Goal: Transaction & Acquisition: Download file/media

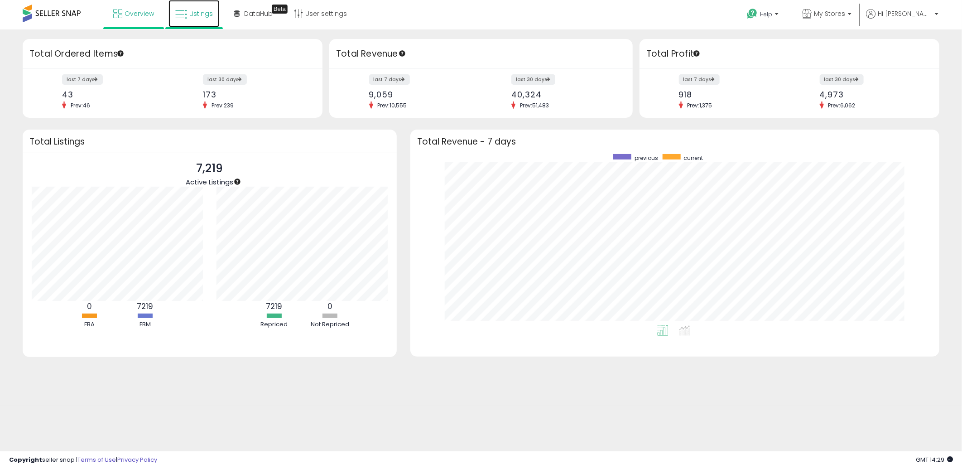
click at [192, 14] on span "Listings" at bounding box center [201, 13] width 24 height 9
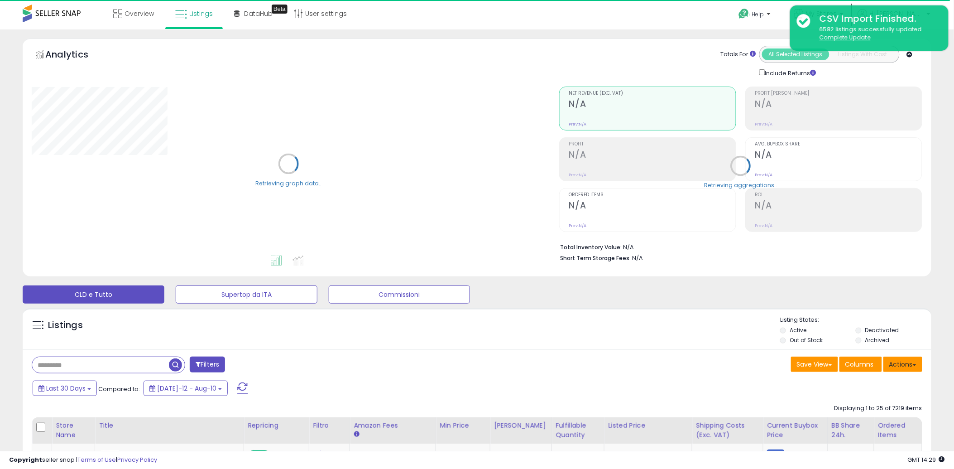
click at [911, 369] on button "Actions" at bounding box center [902, 363] width 39 height 15
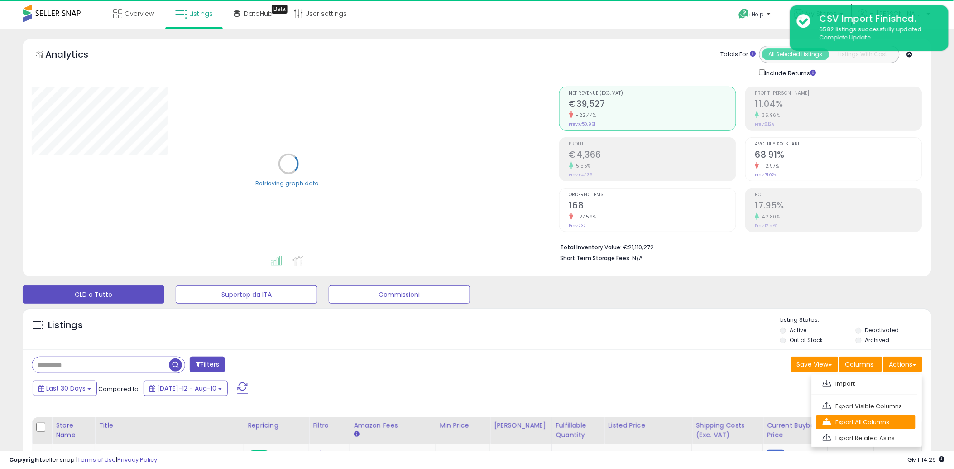
click at [865, 418] on link "Export All Columns" at bounding box center [865, 422] width 99 height 14
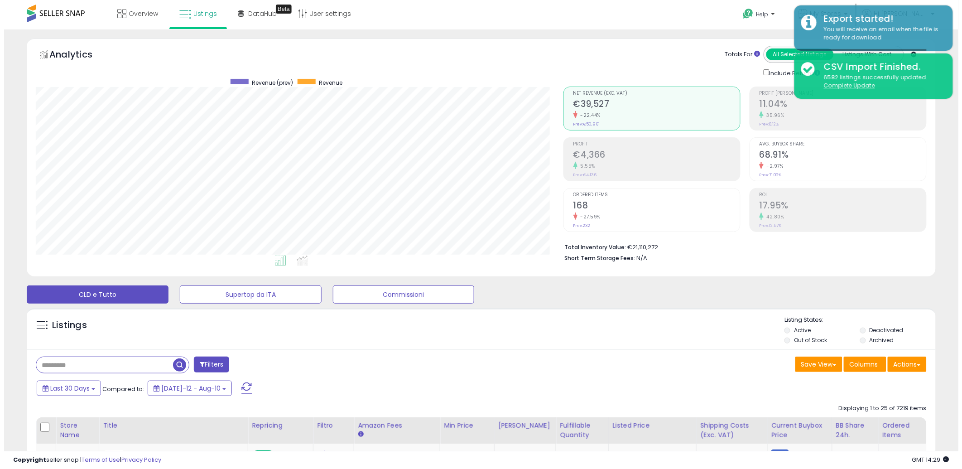
scroll to position [186, 528]
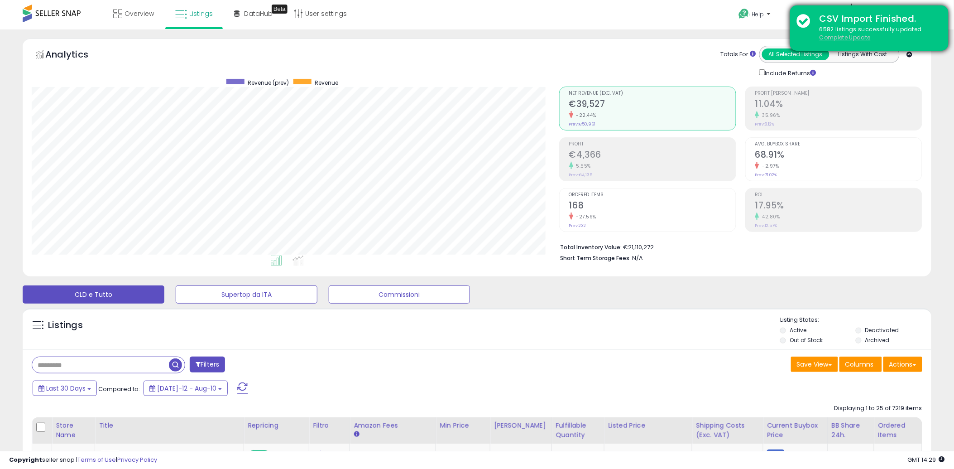
click at [850, 37] on u "Complete Update" at bounding box center [845, 38] width 51 height 8
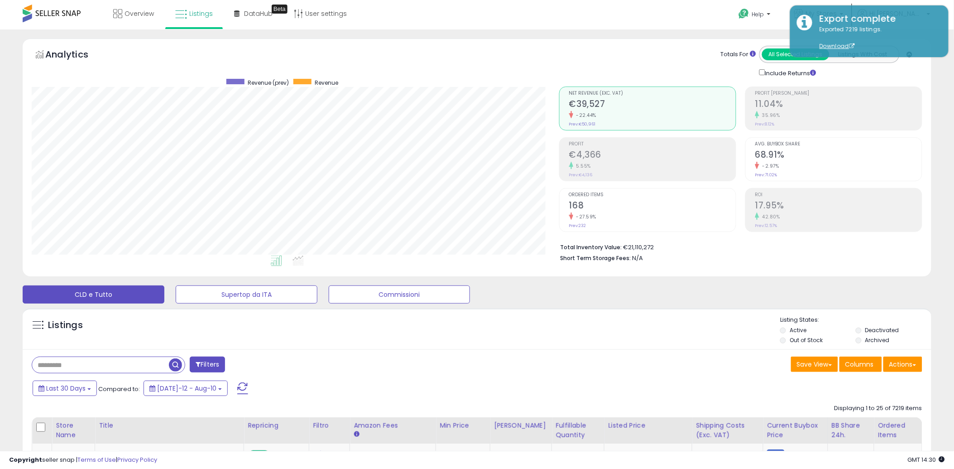
scroll to position [50, 0]
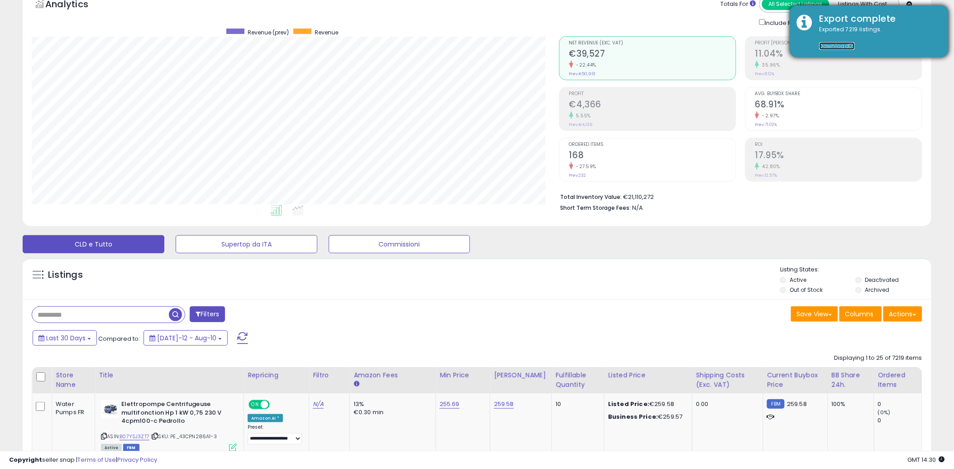
click at [835, 42] on link "Download" at bounding box center [837, 46] width 35 height 8
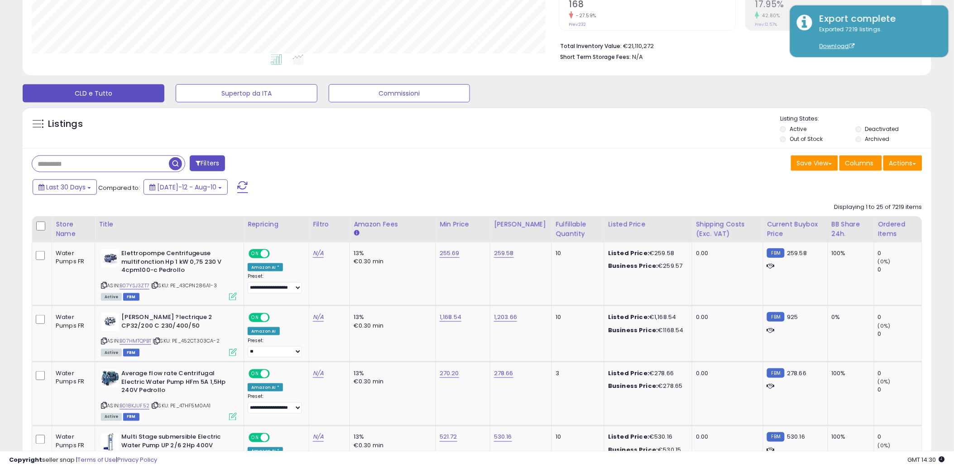
scroll to position [0, 0]
